Goal: Find specific page/section: Find specific page/section

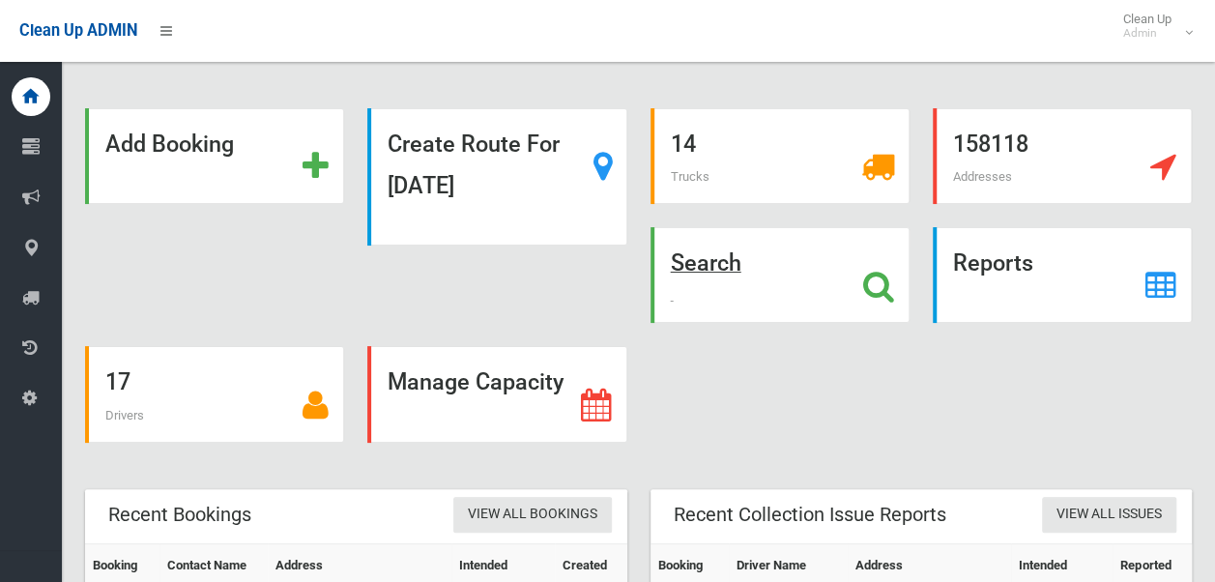
click at [735, 259] on strong "Search" at bounding box center [706, 262] width 71 height 27
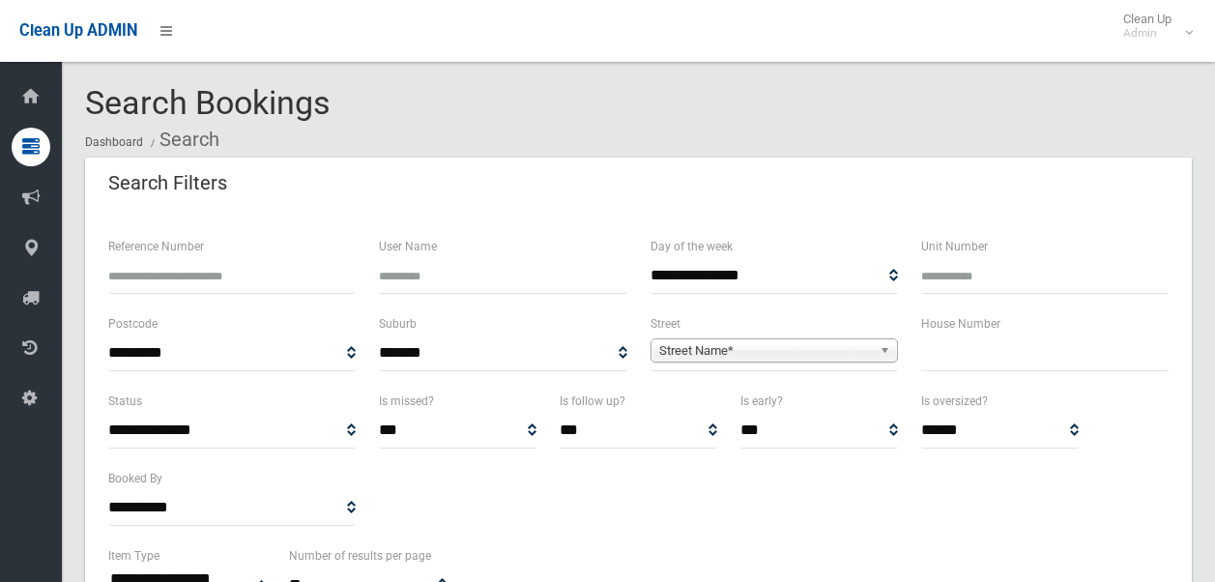
select select
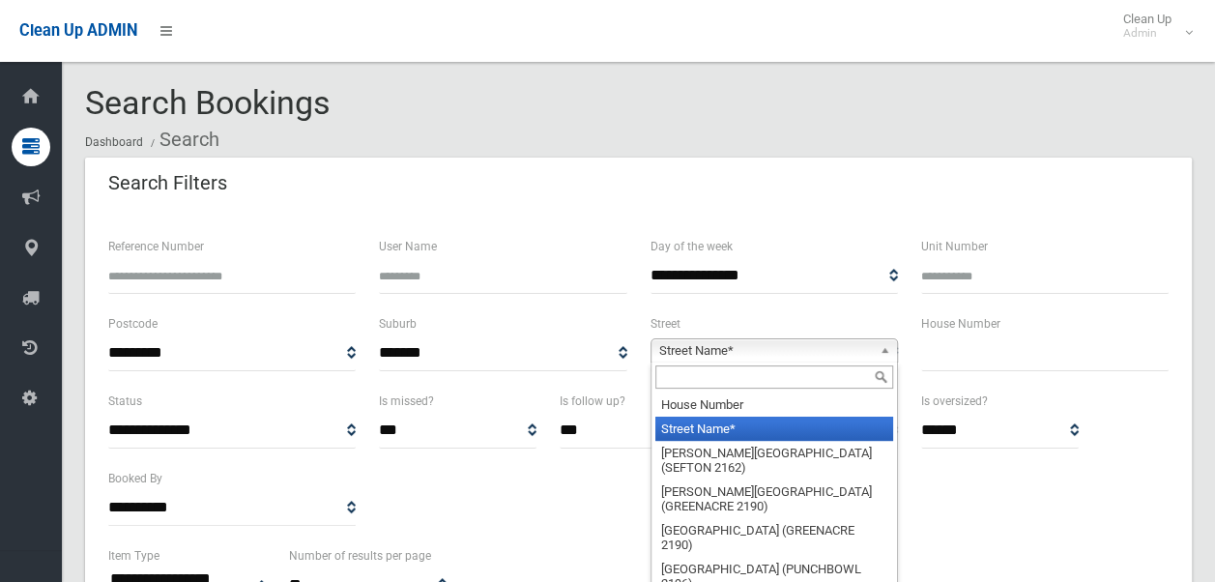
click at [754, 353] on span "Street Name*" at bounding box center [765, 350] width 213 height 23
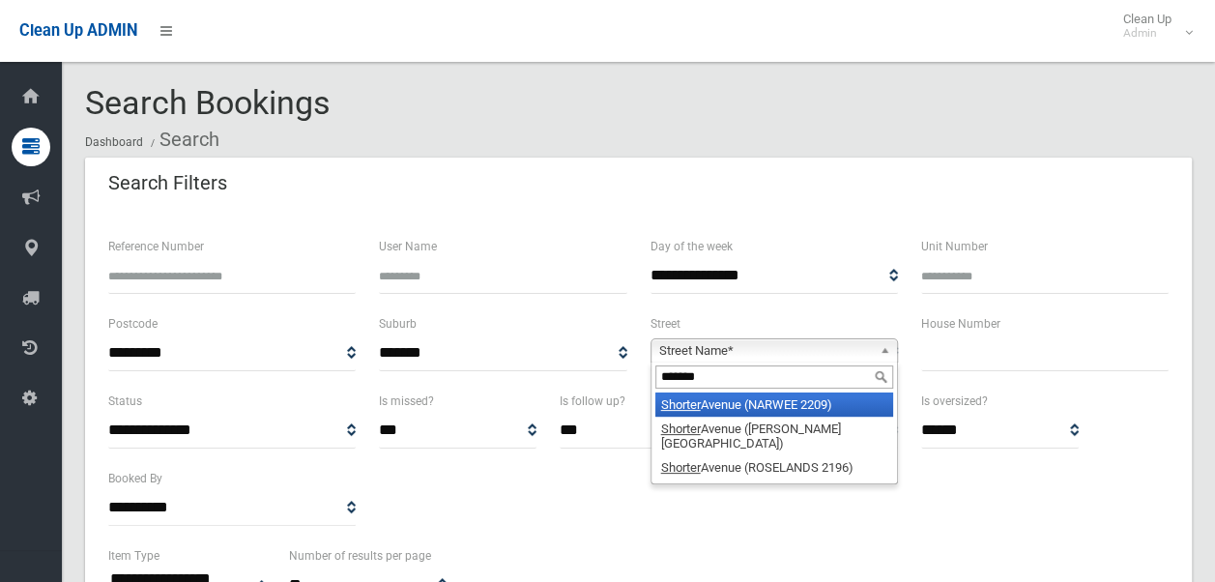
type input "*******"
click at [741, 402] on li "[GEOGRAPHIC_DATA] (NARWEE 2209)" at bounding box center [774, 404] width 238 height 24
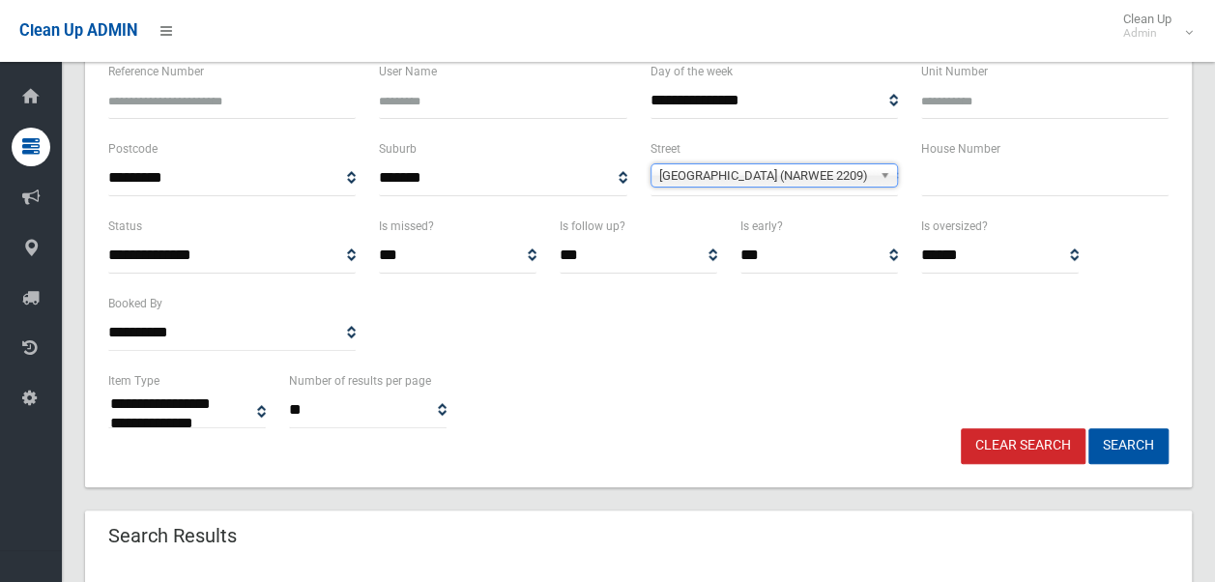
scroll to position [179, 0]
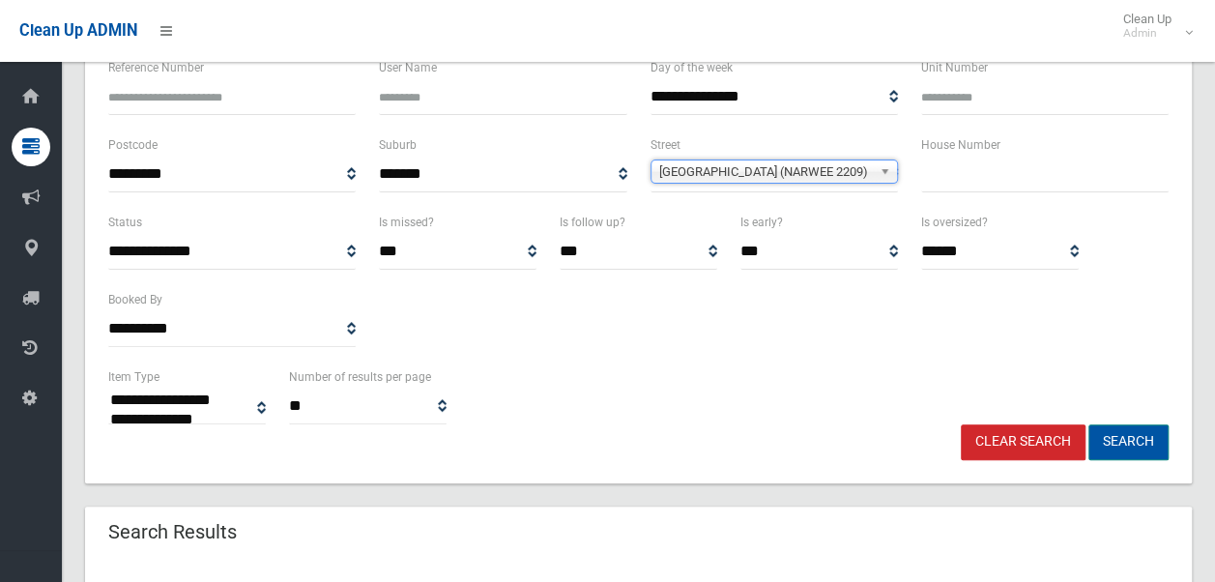
click at [1137, 441] on button "Search" at bounding box center [1129, 442] width 80 height 36
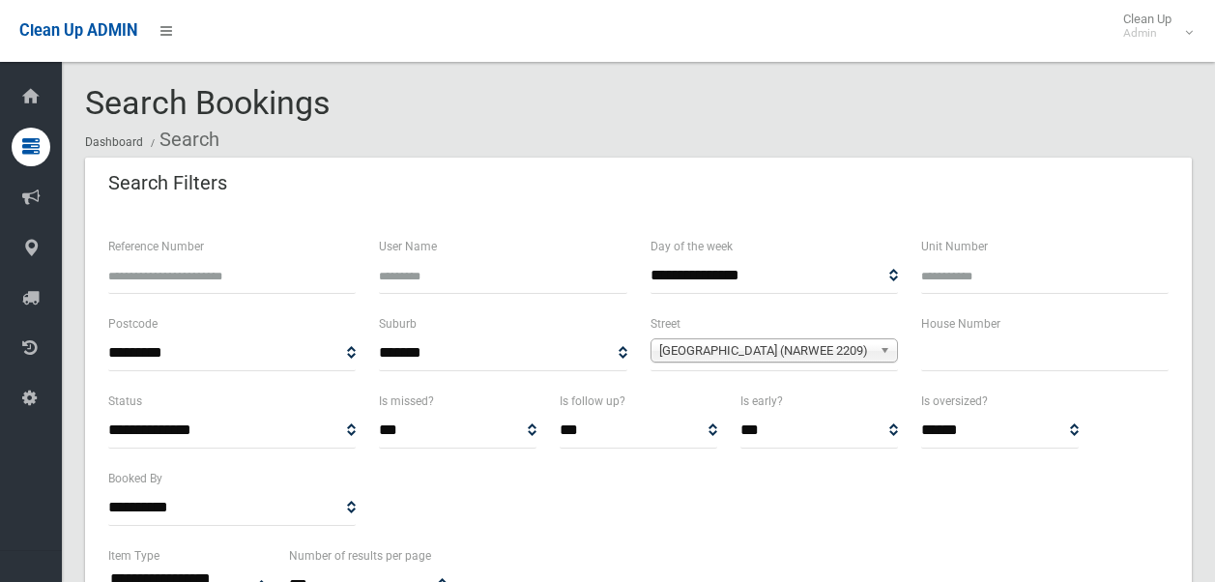
select select
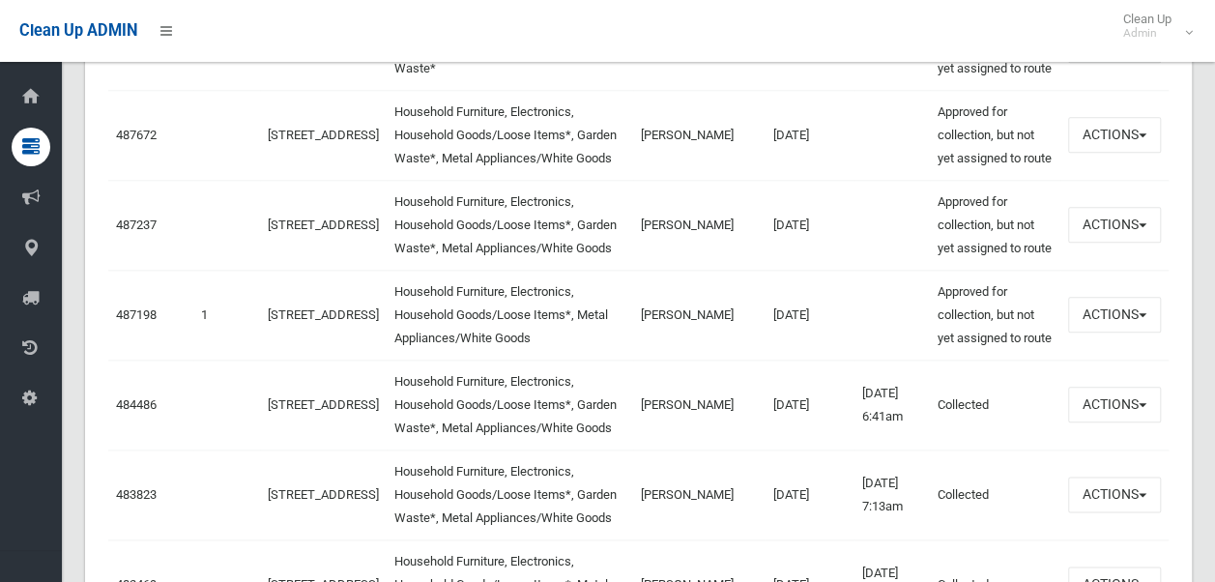
scroll to position [1026, 0]
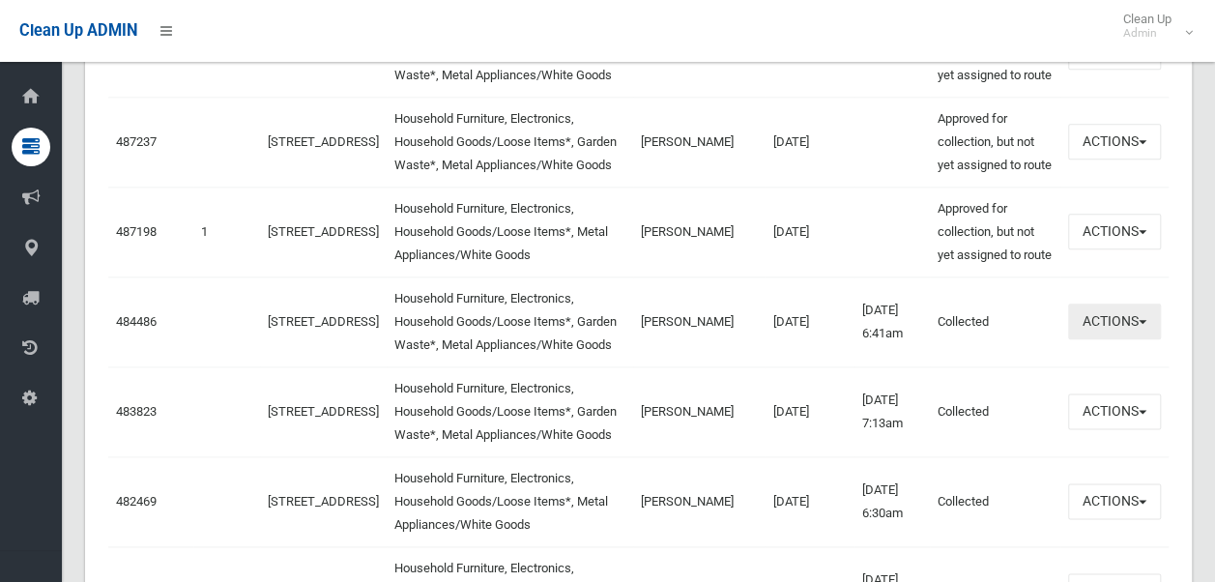
click at [1116, 313] on button "Actions" at bounding box center [1114, 322] width 93 height 36
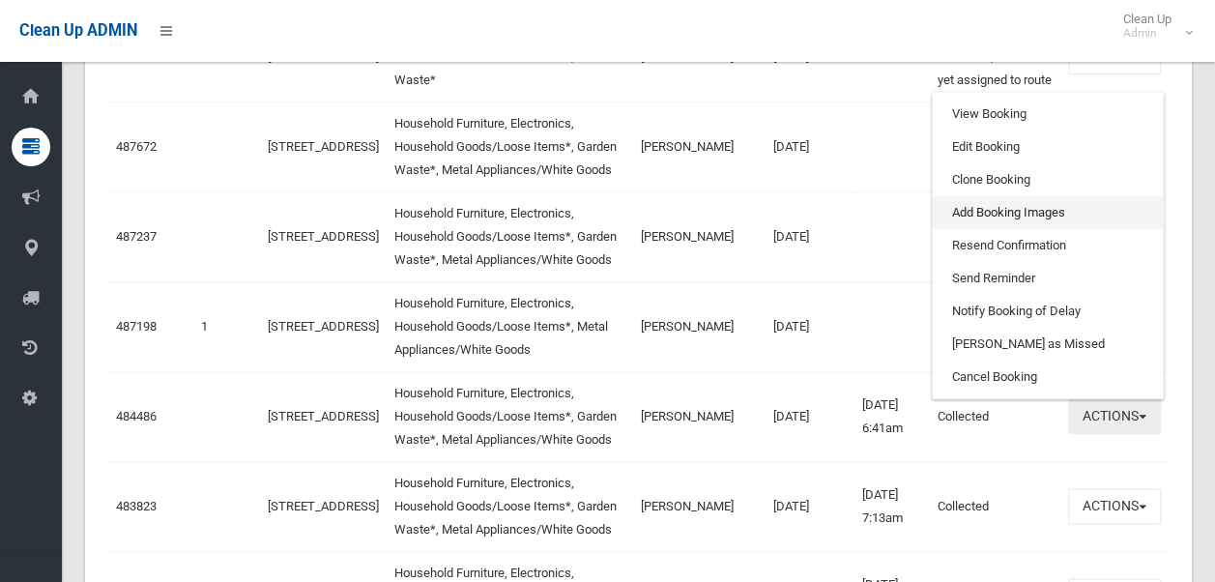
scroll to position [917, 0]
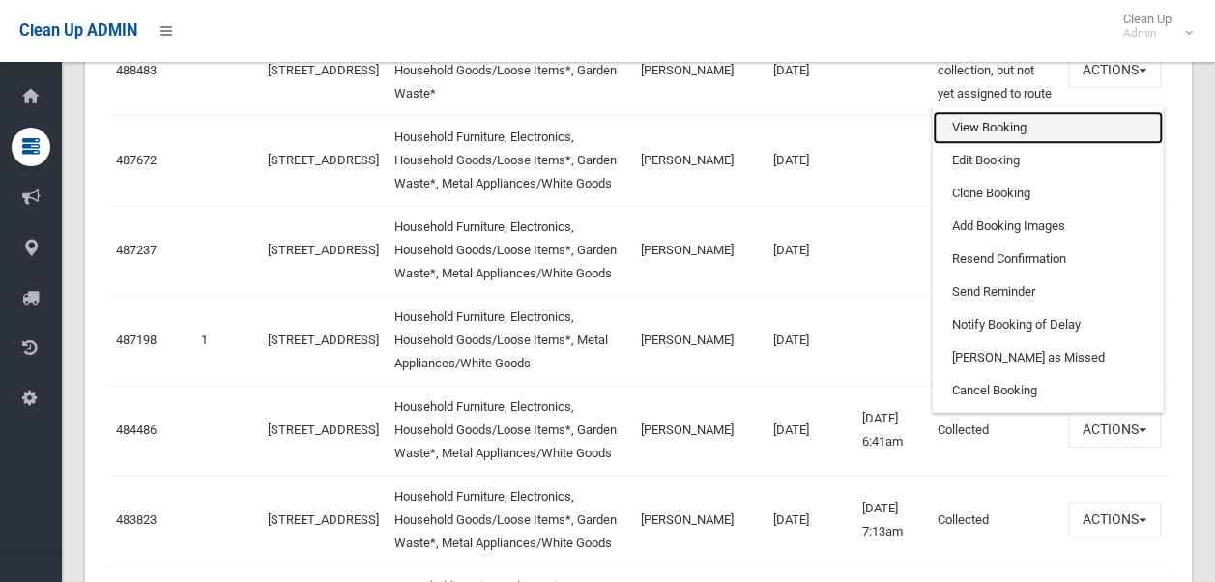
click at [1027, 122] on link "View Booking" at bounding box center [1048, 127] width 230 height 33
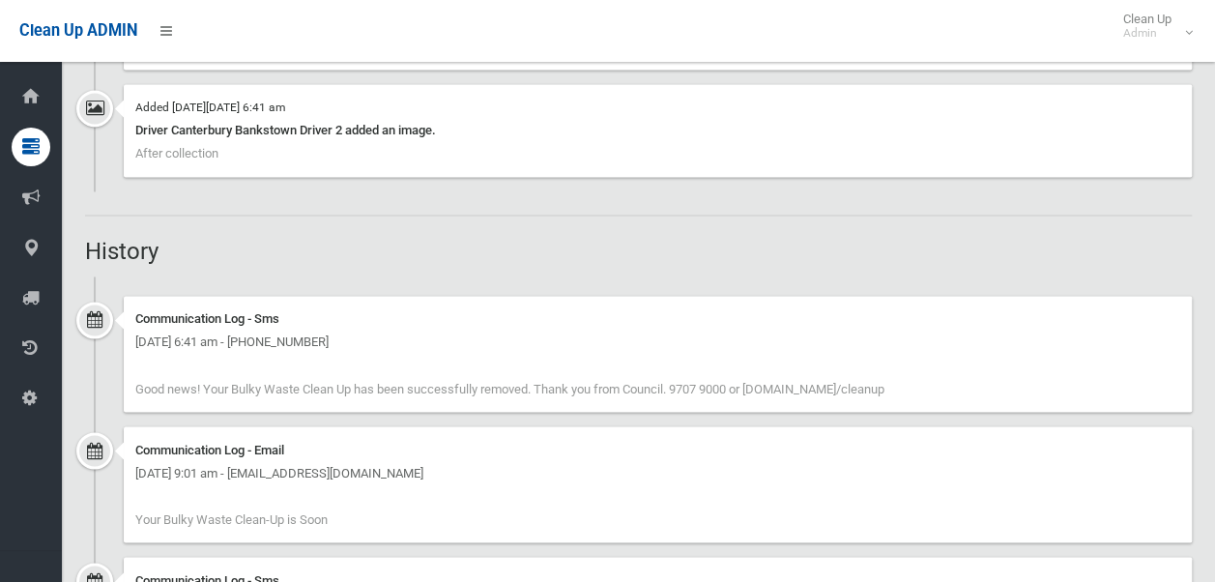
scroll to position [1437, 0]
